Goal: Task Accomplishment & Management: Manage account settings

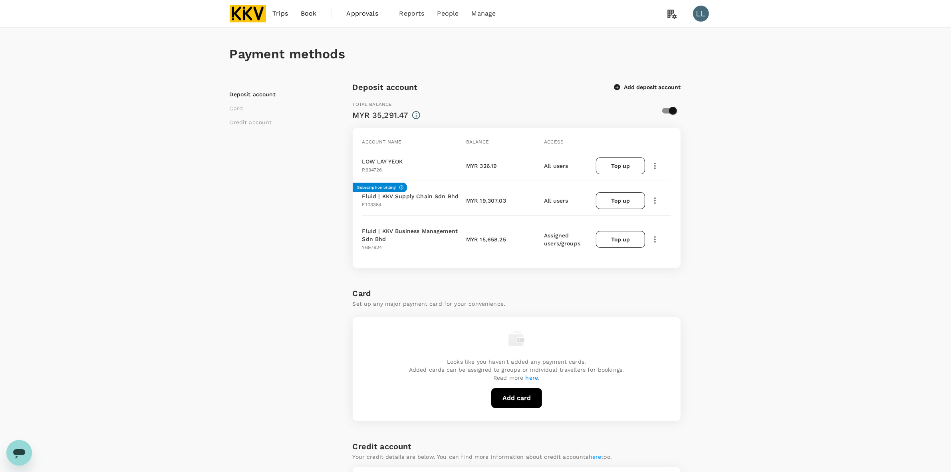
click at [470, 199] on div "Payment methods Deposit account Card Credit account Deposit account Add deposit…" at bounding box center [475, 370] width 511 height 685
drag, startPoint x: 917, startPoint y: 186, endPoint x: 865, endPoint y: 179, distance: 52.4
click at [915, 186] on div "Payment methods Deposit account Card Credit account Deposit account Add deposit…" at bounding box center [475, 377] width 951 height 698
click at [826, 189] on div "Payment methods Deposit account Card Credit account Deposit account Add deposit…" at bounding box center [475, 377] width 951 height 698
click at [656, 165] on icon "button" at bounding box center [655, 166] width 10 height 10
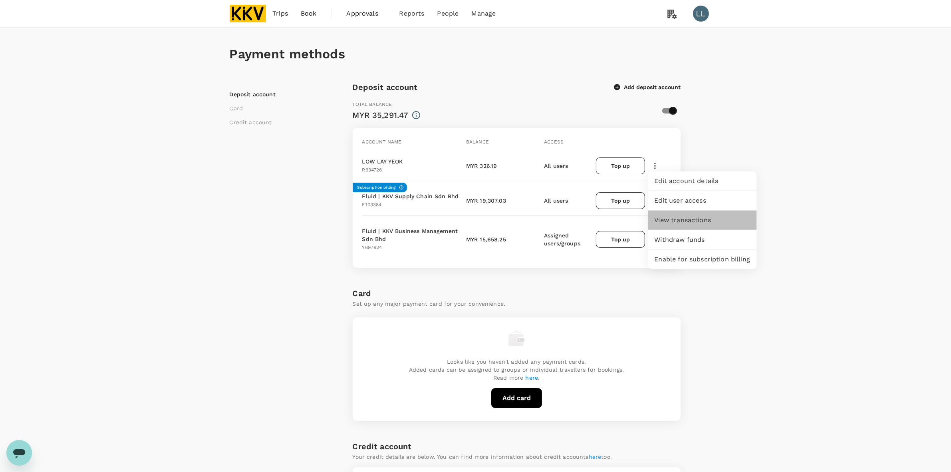
click at [672, 211] on div "View transactions" at bounding box center [702, 221] width 109 height 20
